Goal: Find specific page/section: Find specific page/section

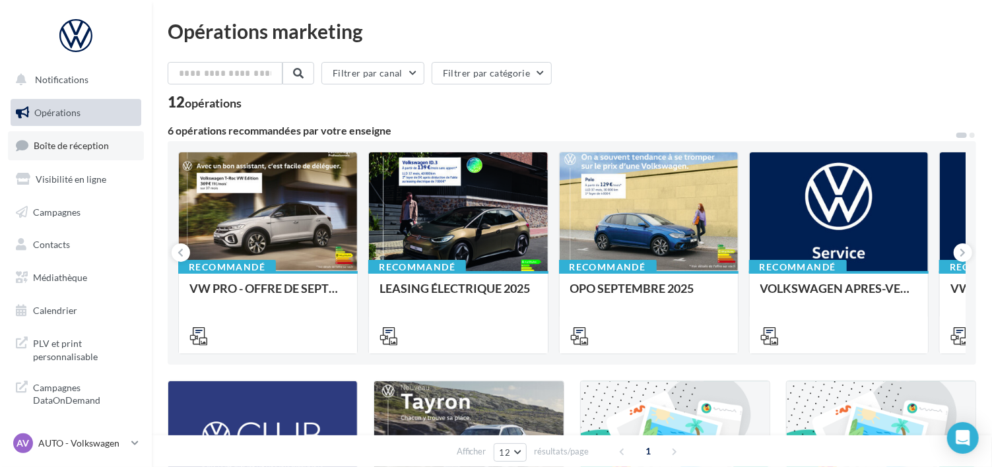
click at [63, 146] on span "Boîte de réception" at bounding box center [71, 145] width 75 height 11
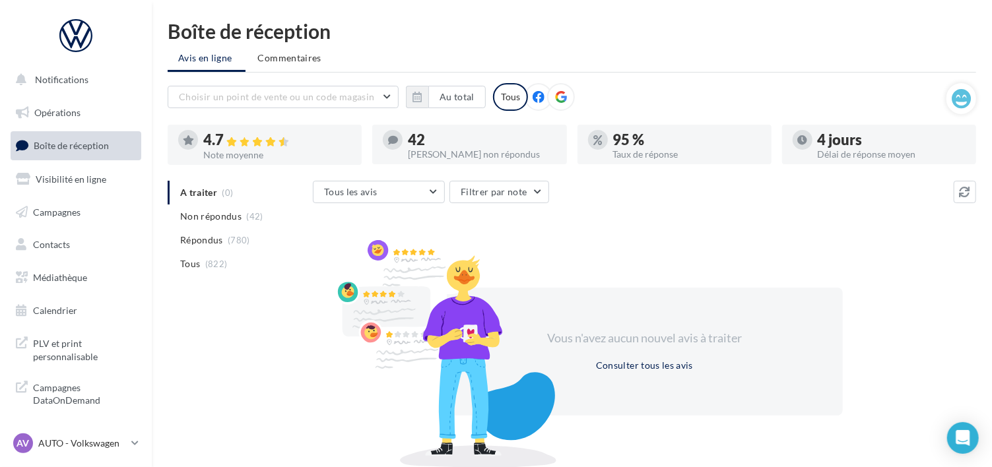
click at [71, 145] on span "Boîte de réception" at bounding box center [71, 145] width 75 height 11
click at [56, 440] on p "AUTO - Volkswagen" at bounding box center [82, 443] width 88 height 13
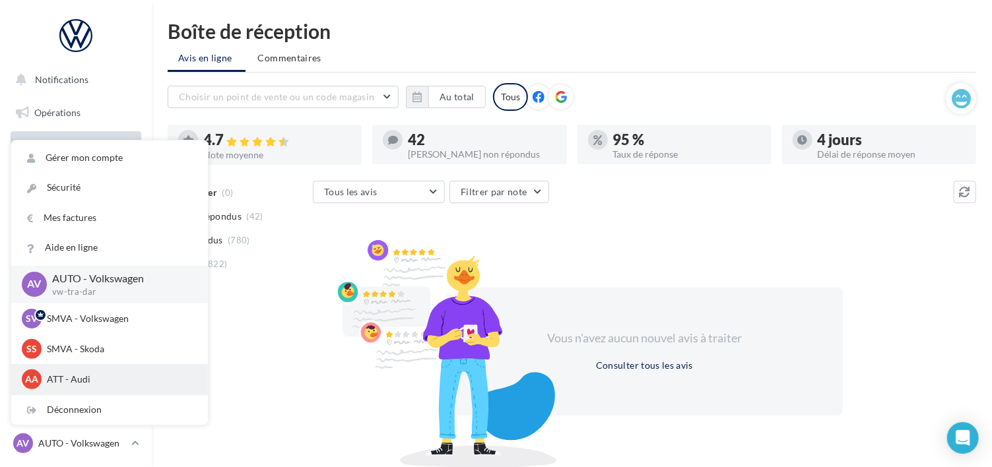
click at [65, 376] on p "ATT - Audi" at bounding box center [119, 379] width 145 height 13
